Goal: Task Accomplishment & Management: Use online tool/utility

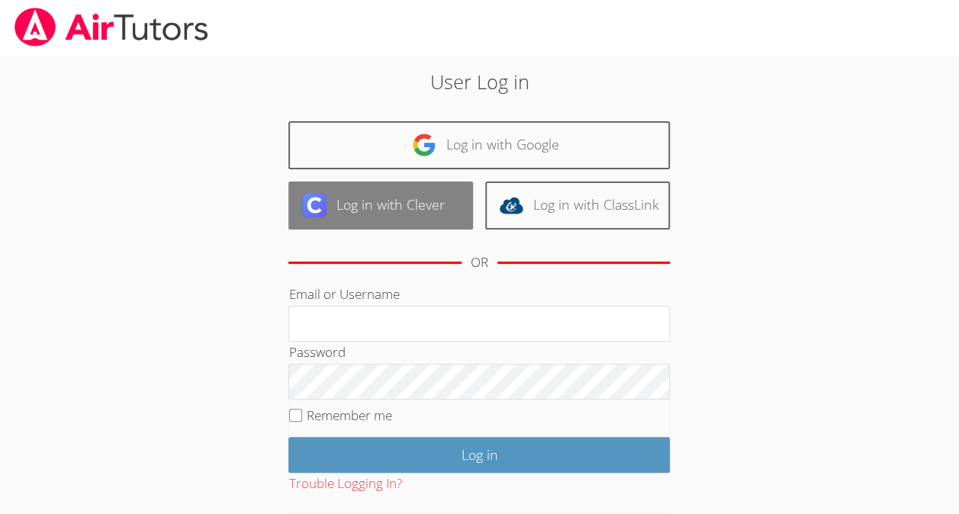
click at [387, 206] on link "Log in with Clever" at bounding box center [380, 205] width 185 height 48
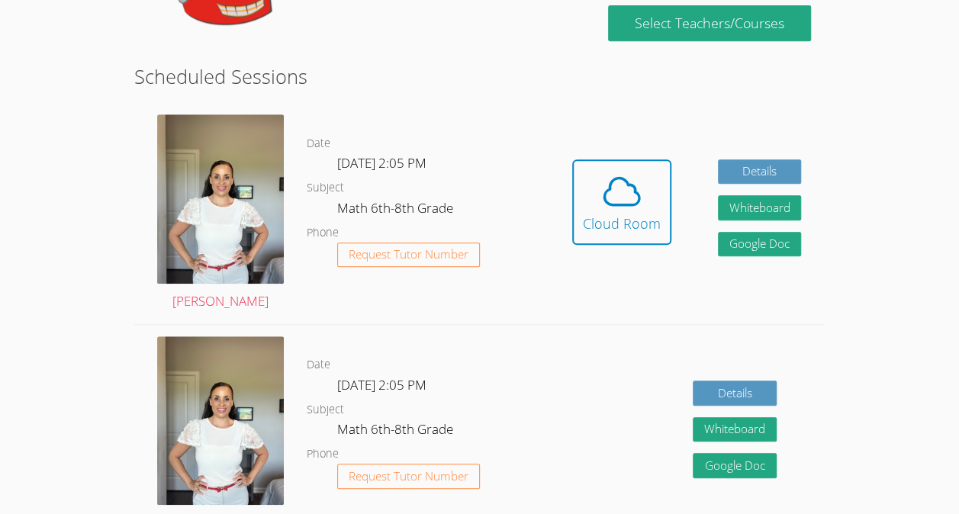
scroll to position [339, 0]
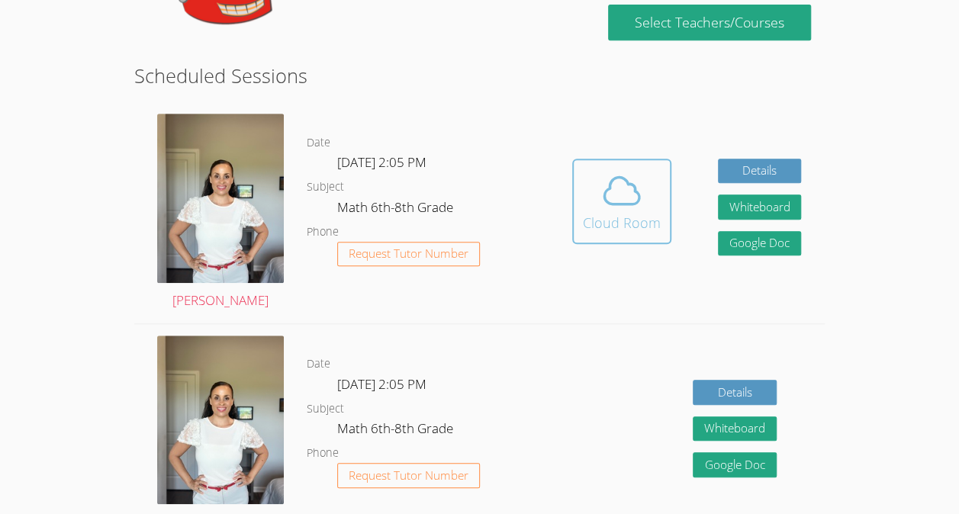
click at [635, 201] on icon at bounding box center [621, 190] width 35 height 27
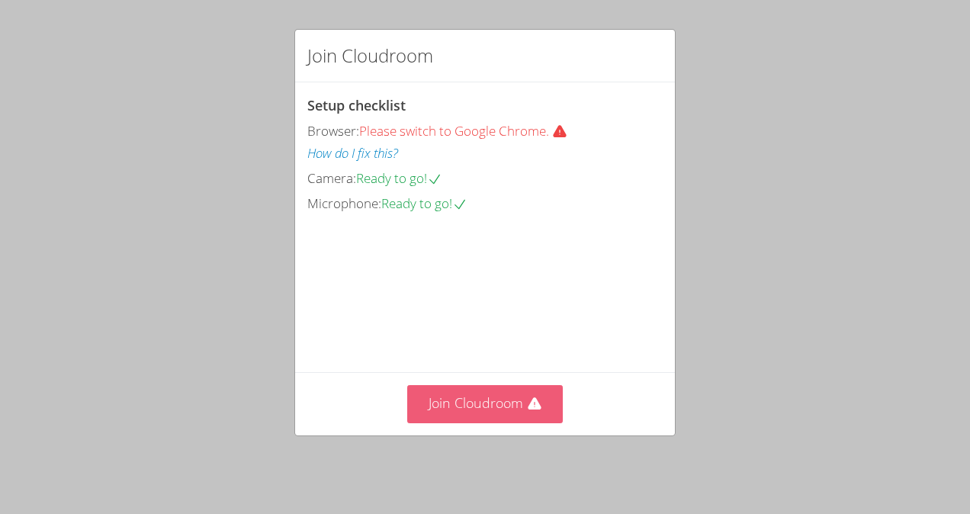
click at [480, 422] on button "Join Cloudroom" at bounding box center [485, 403] width 156 height 37
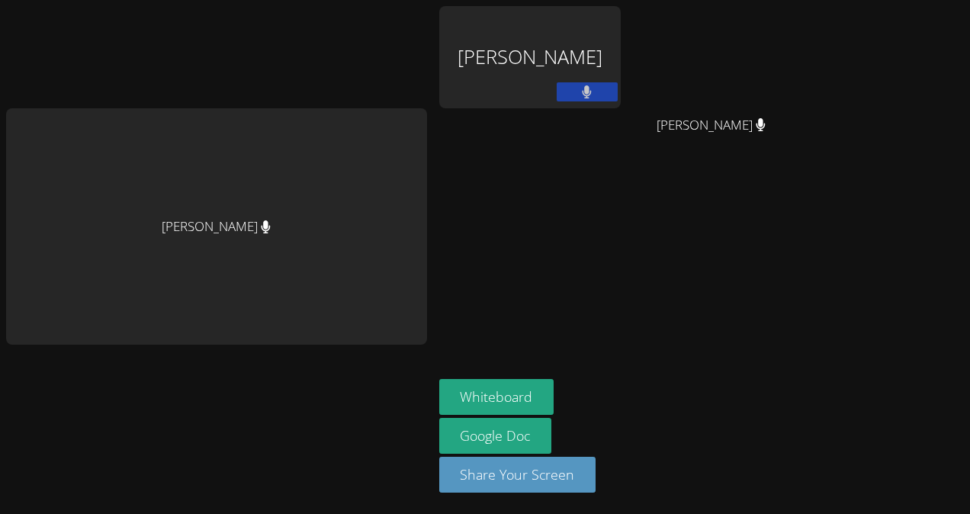
click at [557, 101] on button at bounding box center [587, 91] width 61 height 19
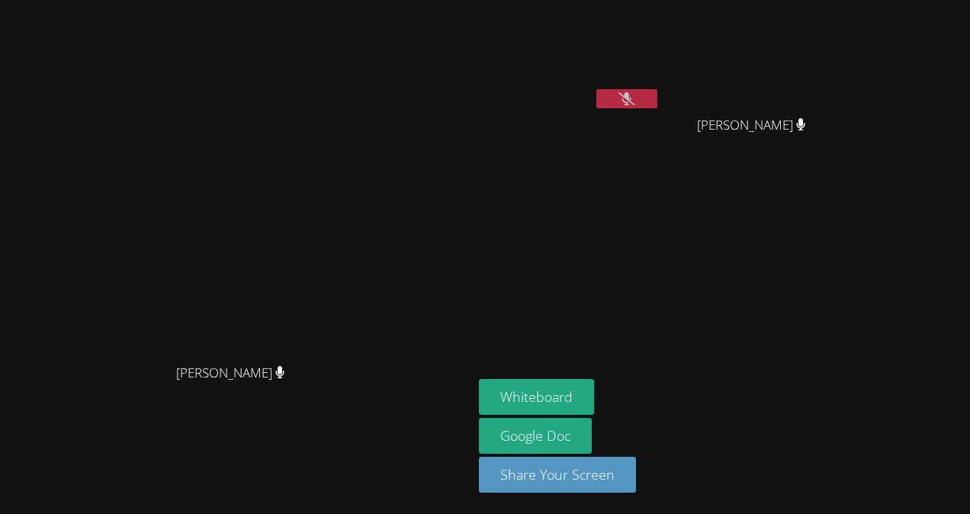
click at [634, 96] on icon at bounding box center [626, 98] width 16 height 13
click at [632, 104] on icon at bounding box center [627, 98] width 10 height 13
click at [594, 389] on button "Whiteboard" at bounding box center [536, 397] width 115 height 36
click at [657, 95] on button at bounding box center [626, 98] width 61 height 19
click at [657, 91] on button at bounding box center [626, 98] width 61 height 19
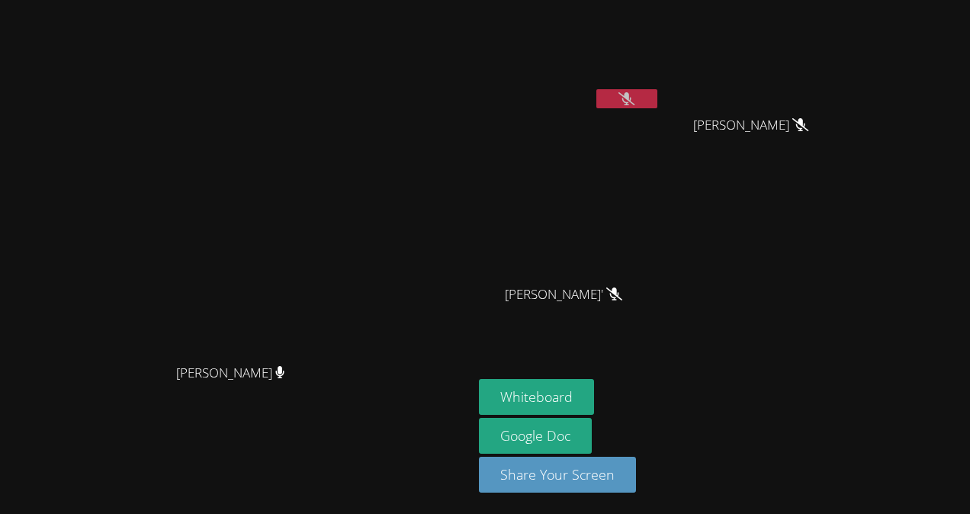
click at [634, 93] on icon at bounding box center [626, 98] width 16 height 13
click at [657, 98] on button at bounding box center [626, 98] width 61 height 19
click at [634, 98] on icon at bounding box center [626, 98] width 16 height 13
click at [657, 102] on button at bounding box center [626, 98] width 61 height 19
click at [657, 98] on button at bounding box center [626, 98] width 61 height 19
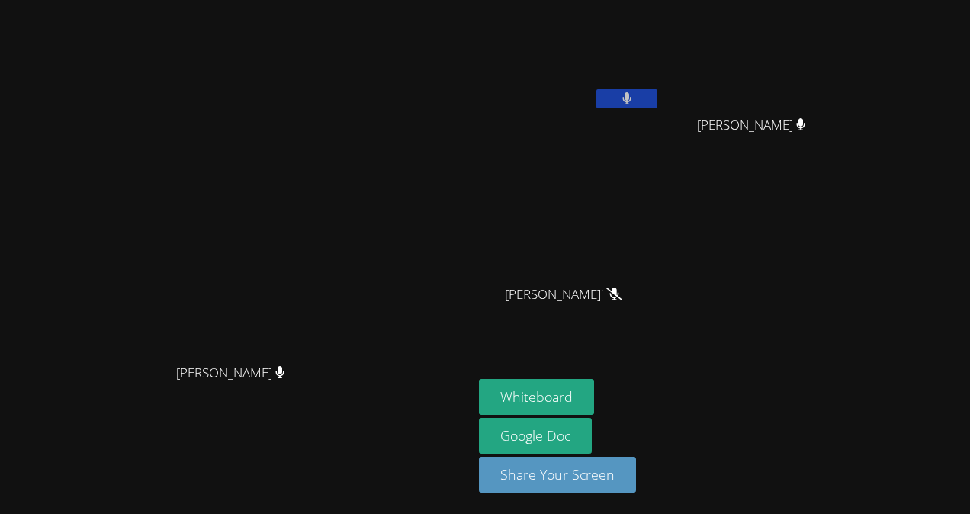
click at [657, 104] on button at bounding box center [626, 98] width 61 height 19
click at [634, 98] on icon at bounding box center [626, 98] width 16 height 13
click at [657, 92] on button at bounding box center [626, 98] width 61 height 19
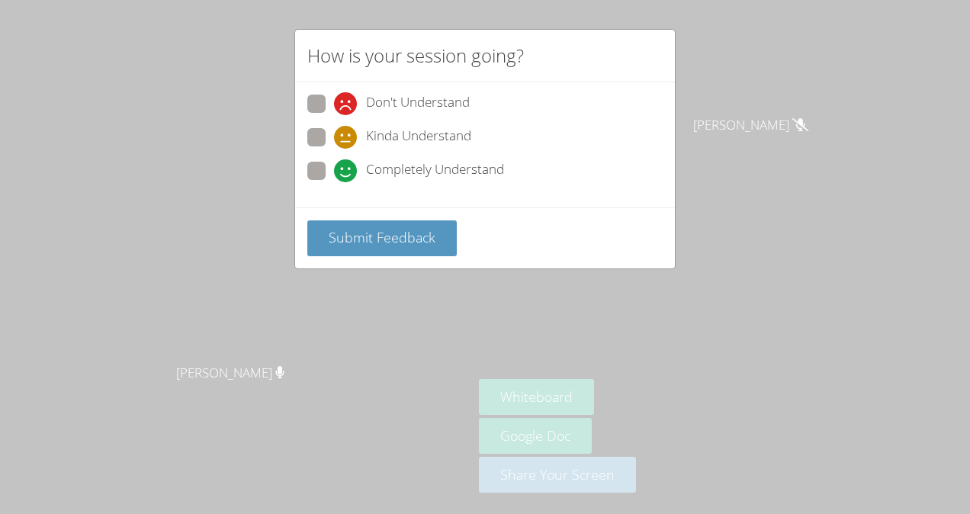
click at [369, 168] on span "Completely Understand" at bounding box center [435, 170] width 138 height 23
click at [347, 168] on input "Completely Understand" at bounding box center [340, 168] width 13 height 13
radio input "true"
click at [387, 241] on span "Submit Feedback" at bounding box center [382, 237] width 107 height 18
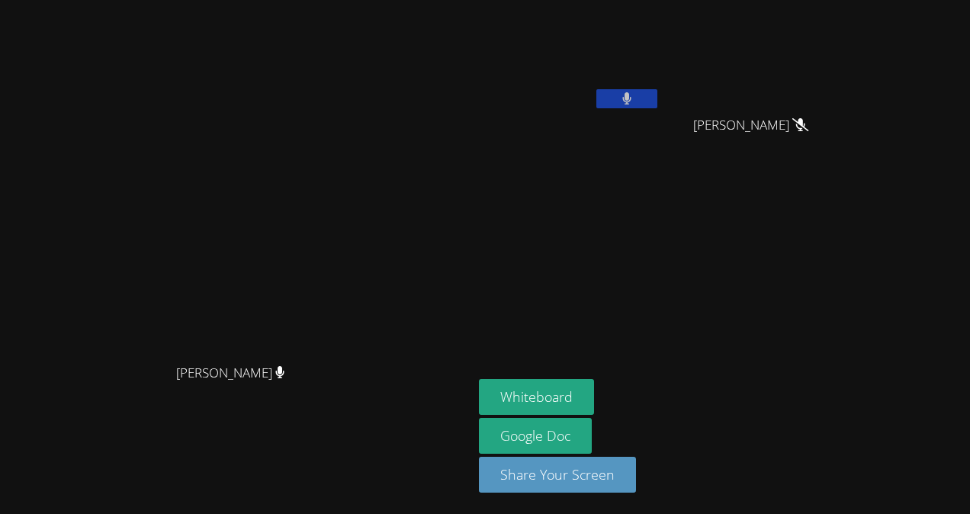
click at [632, 95] on icon at bounding box center [627, 98] width 10 height 13
click at [634, 95] on icon at bounding box center [626, 98] width 16 height 13
click at [634, 99] on icon at bounding box center [626, 98] width 16 height 13
click at [657, 98] on button at bounding box center [626, 98] width 61 height 19
